Goal: Task Accomplishment & Management: Manage account settings

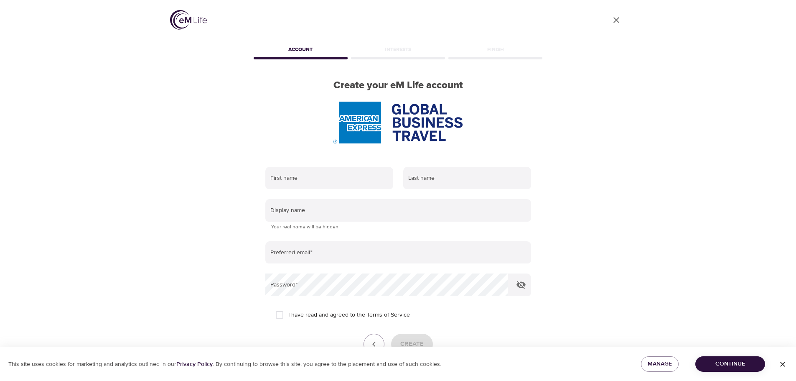
click at [188, 20] on img at bounding box center [188, 20] width 37 height 20
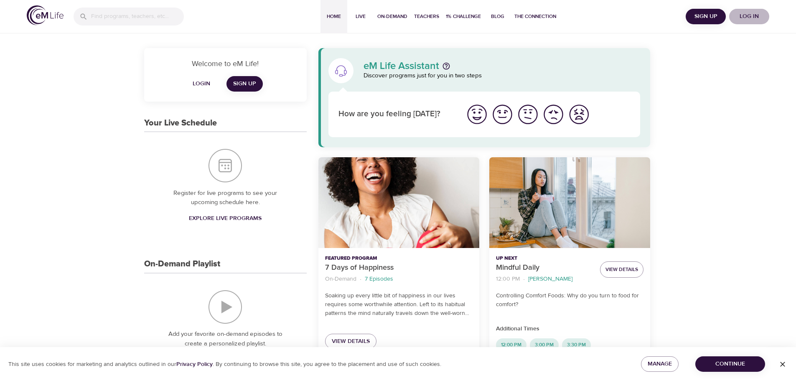
click at [749, 18] on span "Log in" at bounding box center [749, 16] width 33 height 10
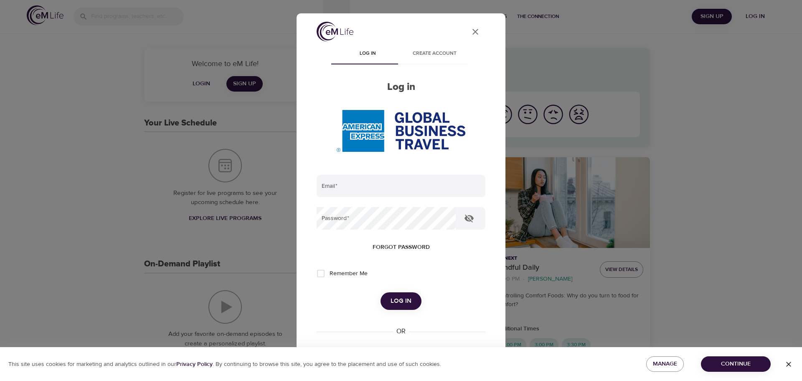
type input "[EMAIL_ADDRESS][DOMAIN_NAME]"
click at [391, 305] on span "Log in" at bounding box center [401, 300] width 21 height 11
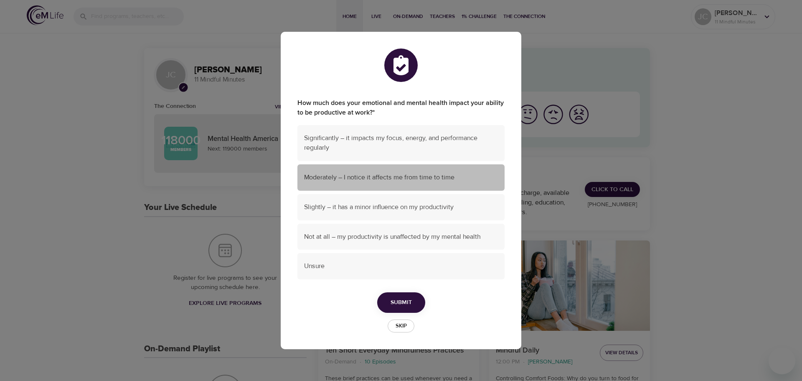
click at [410, 173] on span "Moderately – I notice it affects me from time to time" at bounding box center [401, 178] width 194 height 10
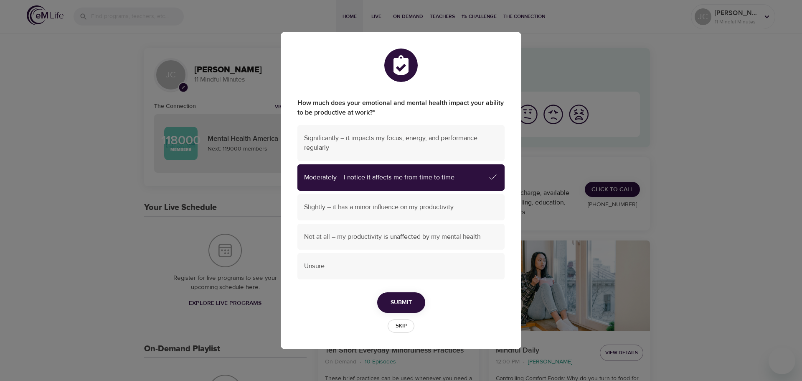
click at [402, 300] on span "Submit" at bounding box center [401, 302] width 21 height 10
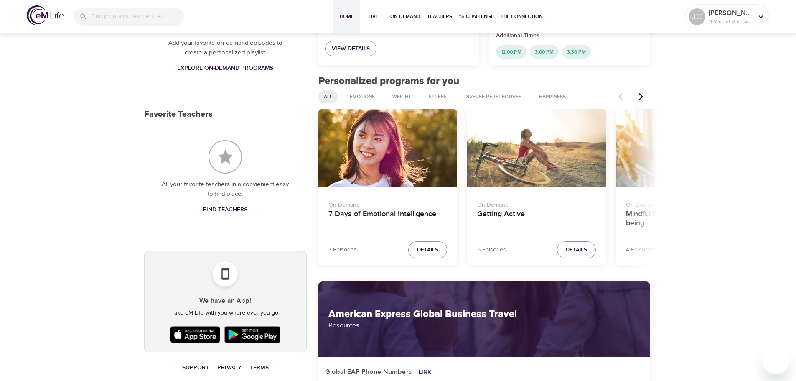
scroll to position [376, 0]
click at [638, 95] on icon "Next items" at bounding box center [641, 96] width 8 height 8
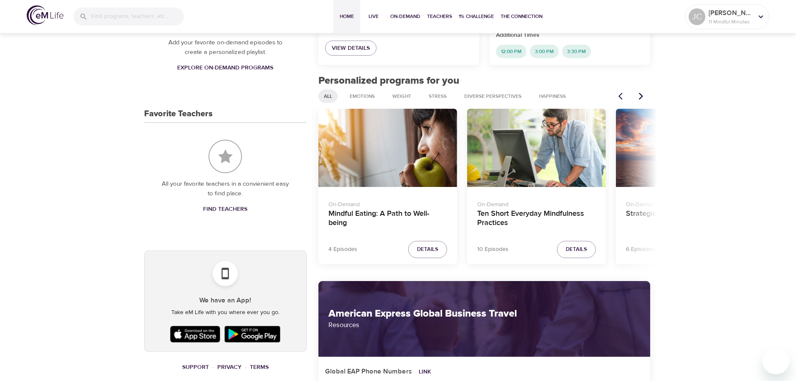
click at [638, 95] on icon "Next items" at bounding box center [641, 96] width 8 height 8
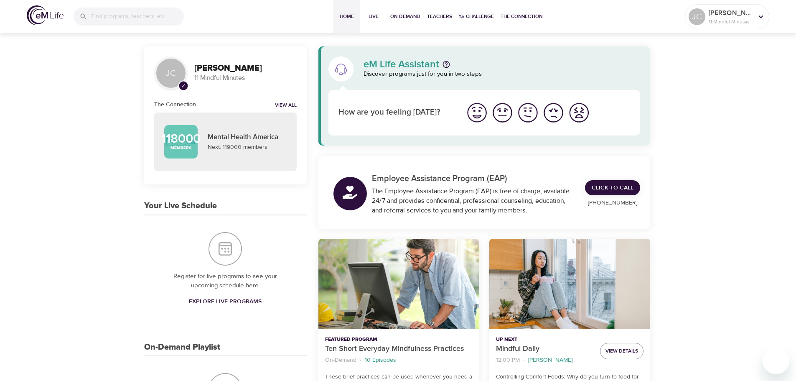
scroll to position [0, 0]
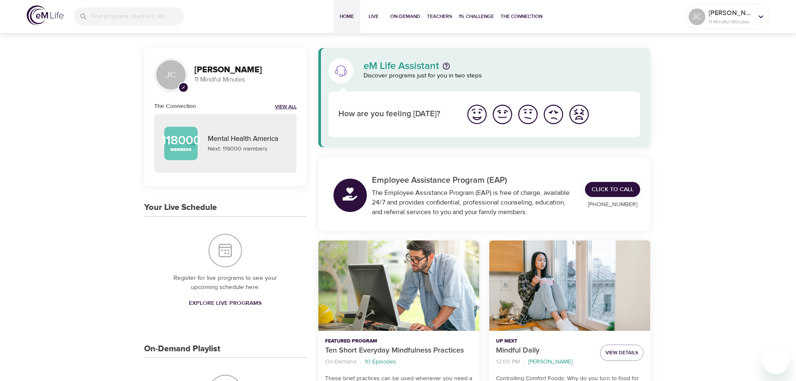
click at [288, 106] on link "View All" at bounding box center [286, 107] width 22 height 7
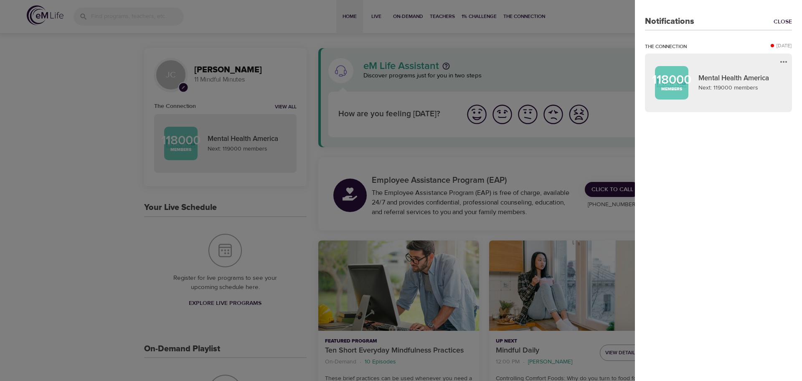
click at [379, 21] on div at bounding box center [401, 190] width 802 height 381
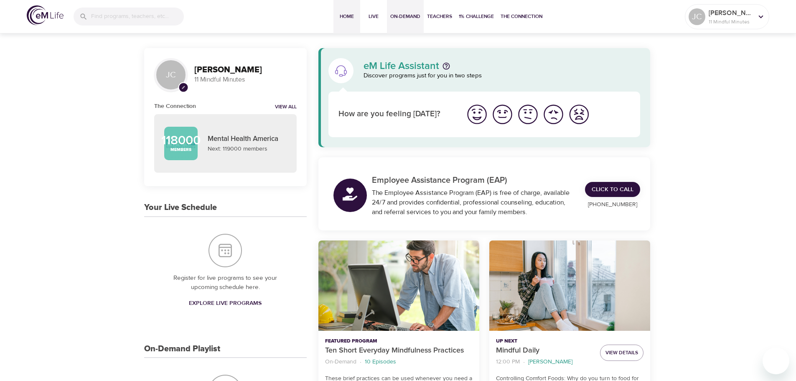
click at [408, 18] on span "On-Demand" at bounding box center [405, 16] width 30 height 9
